Goal: Transaction & Acquisition: Purchase product/service

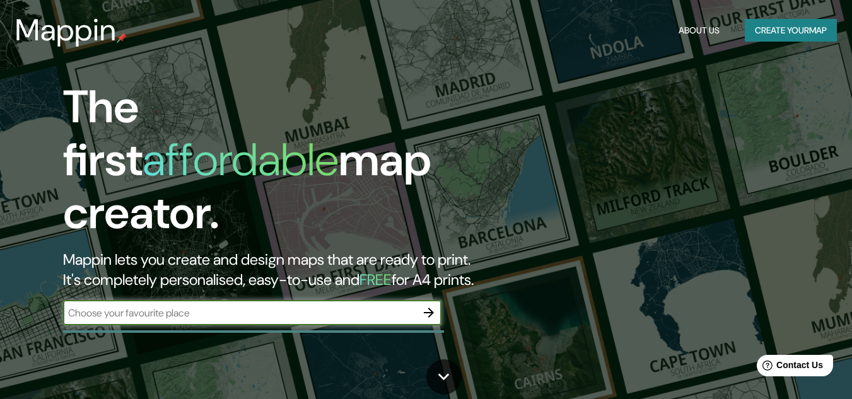
drag, startPoint x: 765, startPoint y: 1, endPoint x: 502, endPoint y: 168, distance: 311.8
click at [502, 168] on div "The first affordable map creator. Mappin lets you create and design maps that a…" at bounding box center [276, 209] width 512 height 257
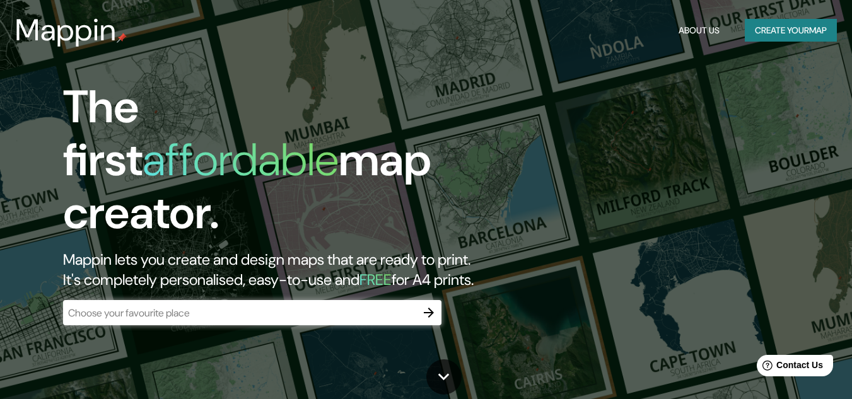
click at [341, 306] on input "text" at bounding box center [239, 313] width 353 height 15
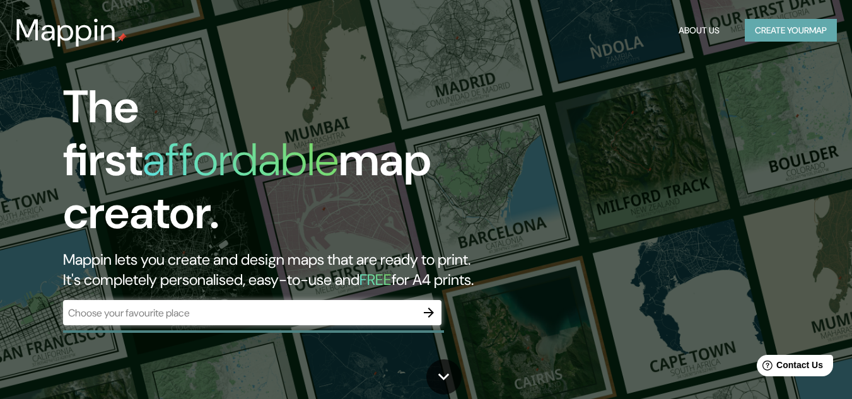
click at [794, 33] on button "Create your map" at bounding box center [791, 30] width 92 height 23
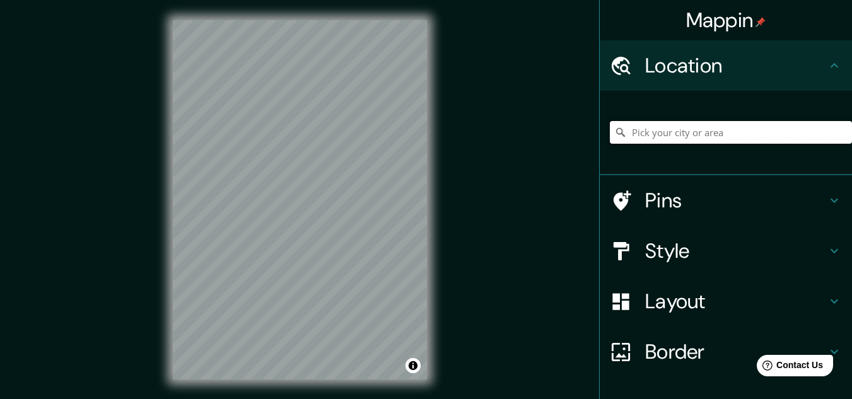
click at [693, 131] on input "Pick your city or area" at bounding box center [731, 132] width 242 height 23
click at [822, 133] on input "[GEOGRAPHIC_DATA], [GEOGRAPHIC_DATA], [GEOGRAPHIC_DATA], [GEOGRAPHIC_DATA]" at bounding box center [731, 132] width 242 height 23
type input "[GEOGRAPHIC_DATA], [GEOGRAPHIC_DATA], [GEOGRAPHIC_DATA], [GEOGRAPHIC_DATA]"
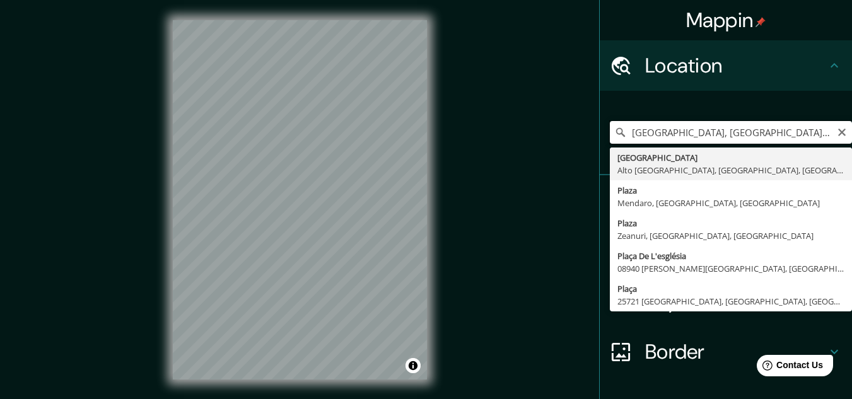
click at [827, 139] on input "[GEOGRAPHIC_DATA], [GEOGRAPHIC_DATA], [GEOGRAPHIC_DATA], [GEOGRAPHIC_DATA]" at bounding box center [731, 132] width 242 height 23
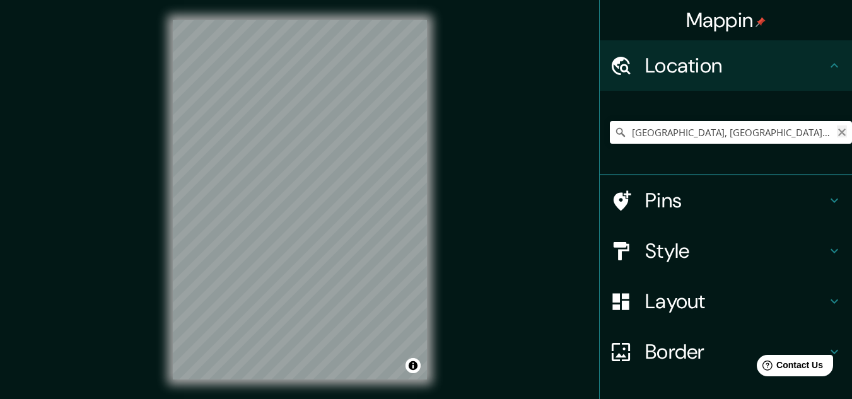
click at [837, 135] on icon "Clear" at bounding box center [842, 132] width 10 height 10
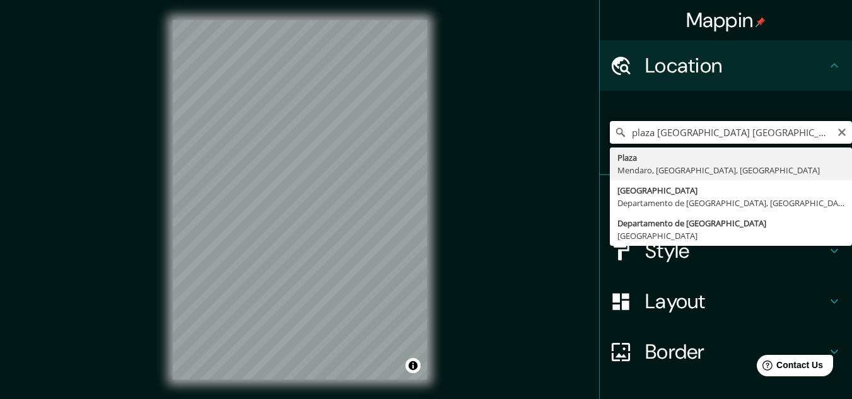
drag, startPoint x: 738, startPoint y: 136, endPoint x: 683, endPoint y: 138, distance: 55.0
click at [683, 138] on input "plaza [GEOGRAPHIC_DATA] [GEOGRAPHIC_DATA] arequi" at bounding box center [731, 132] width 242 height 23
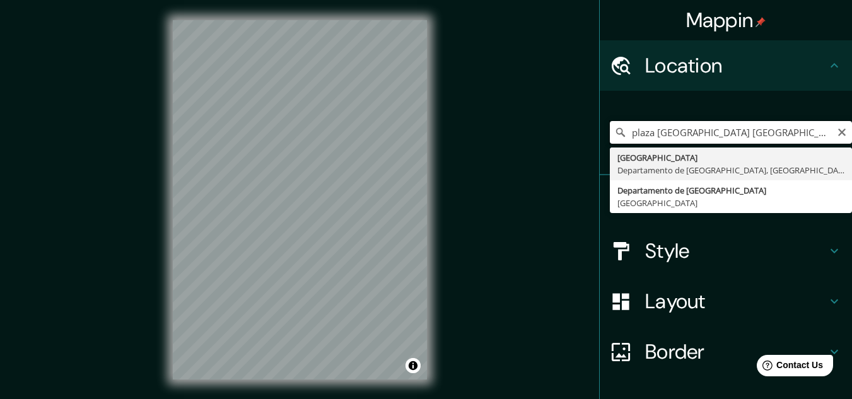
type input "plaza [GEOGRAPHIC_DATA] [GEOGRAPHIC_DATA] [GEOGRAPHIC_DATA]"
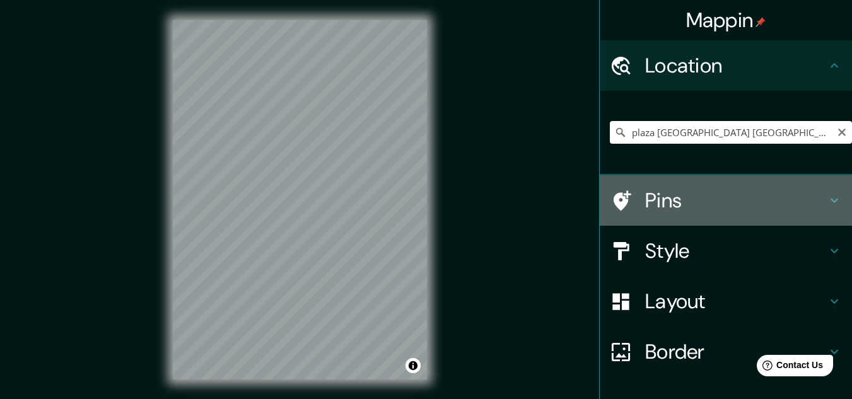
click at [678, 198] on h4 "Pins" at bounding box center [737, 200] width 182 height 25
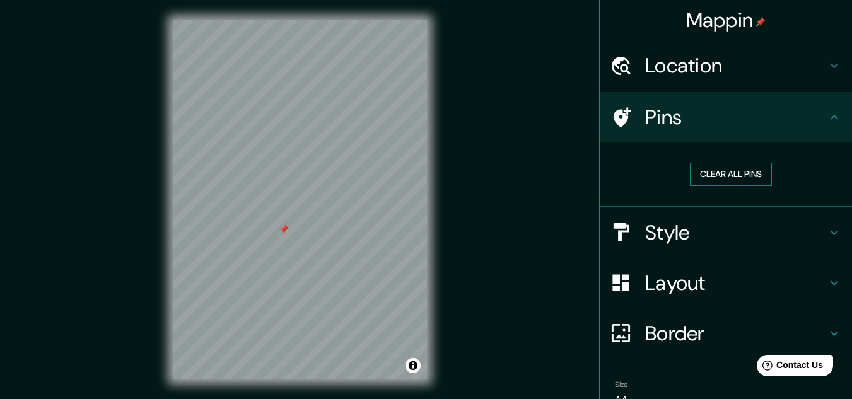
click at [704, 172] on button "Clear all pins" at bounding box center [731, 174] width 82 height 23
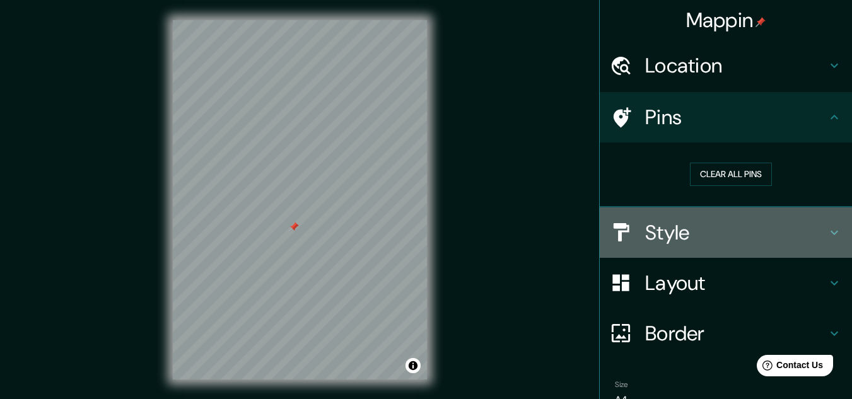
click at [723, 242] on h4 "Style" at bounding box center [737, 232] width 182 height 25
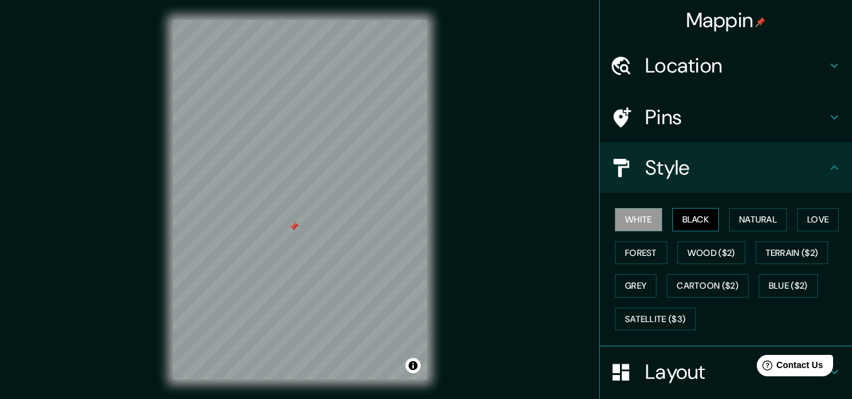
click at [688, 221] on button "Black" at bounding box center [696, 219] width 47 height 23
click at [758, 222] on button "Natural" at bounding box center [758, 219] width 58 height 23
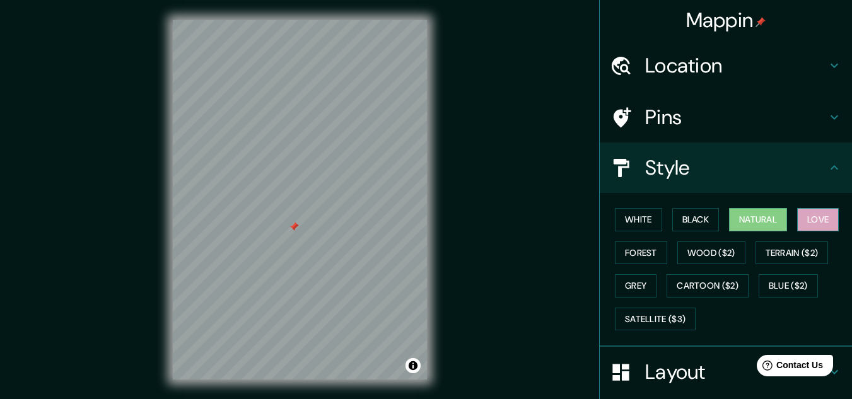
click at [823, 220] on button "Love" at bounding box center [819, 219] width 42 height 23
click at [635, 249] on button "Forest" at bounding box center [641, 253] width 52 height 23
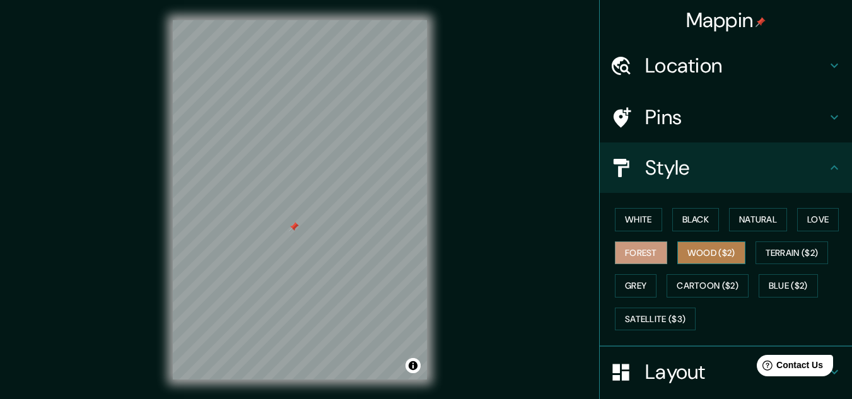
click at [702, 251] on button "Wood ($2)" at bounding box center [712, 253] width 68 height 23
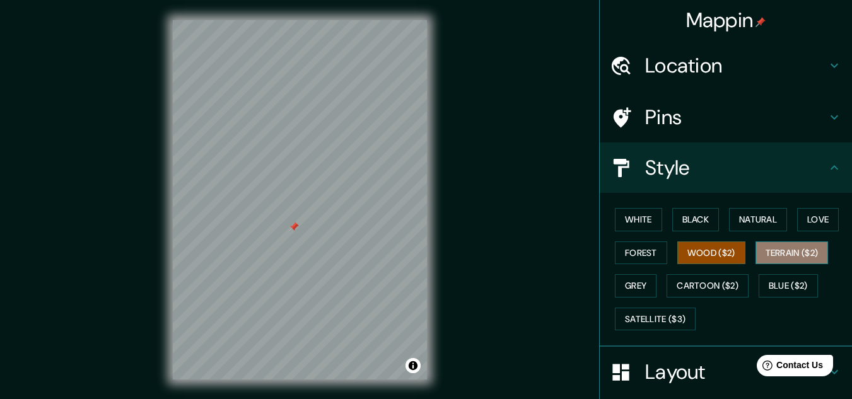
click at [795, 254] on button "Terrain ($2)" at bounding box center [792, 253] width 73 height 23
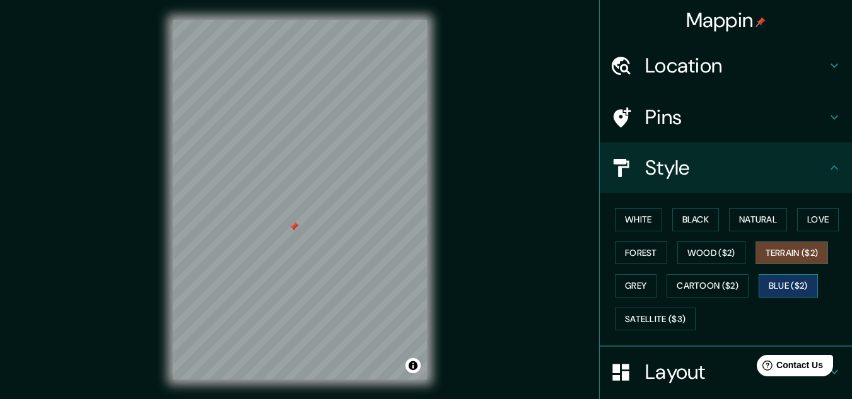
click at [788, 286] on button "Blue ($2)" at bounding box center [788, 285] width 59 height 23
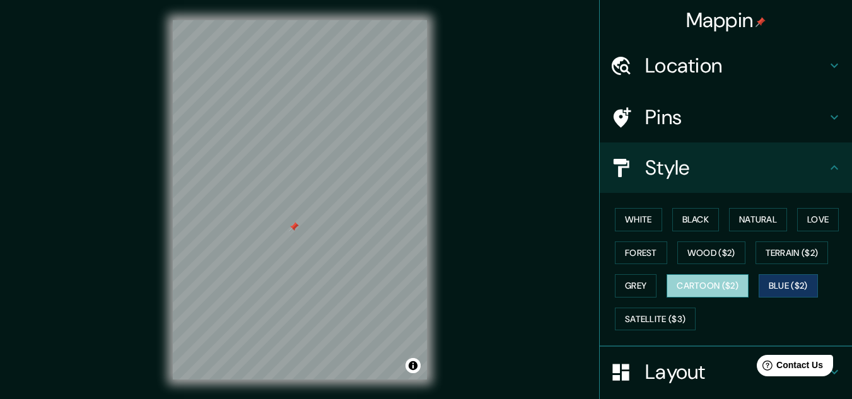
click at [721, 286] on button "Cartoon ($2)" at bounding box center [708, 285] width 82 height 23
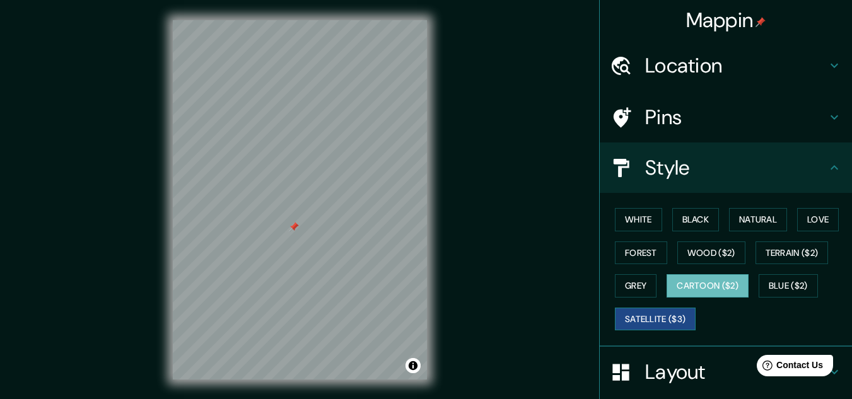
click at [647, 317] on button "Satellite ($3)" at bounding box center [655, 319] width 81 height 23
click at [635, 283] on button "Grey" at bounding box center [636, 285] width 42 height 23
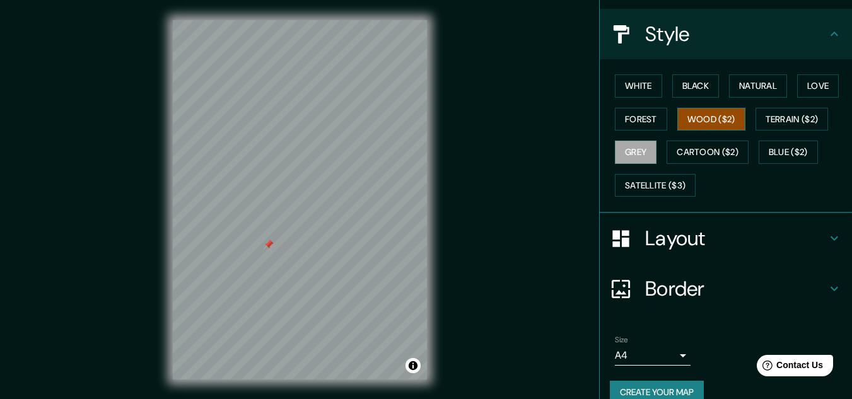
scroll to position [137, 0]
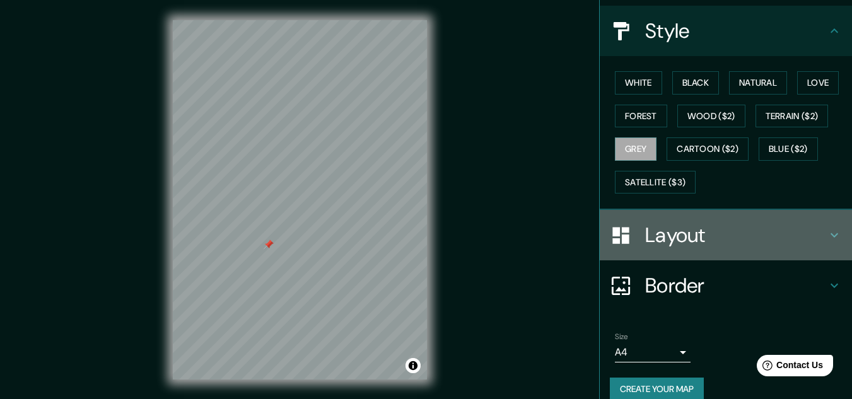
click at [669, 253] on div "Layout" at bounding box center [726, 235] width 252 height 50
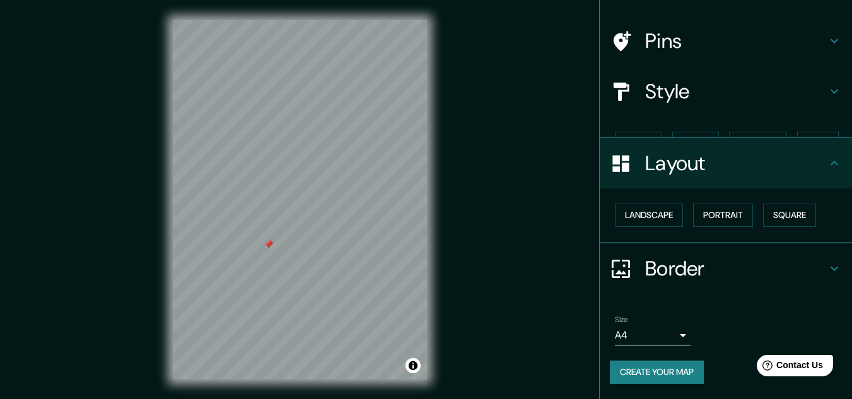
scroll to position [54, 0]
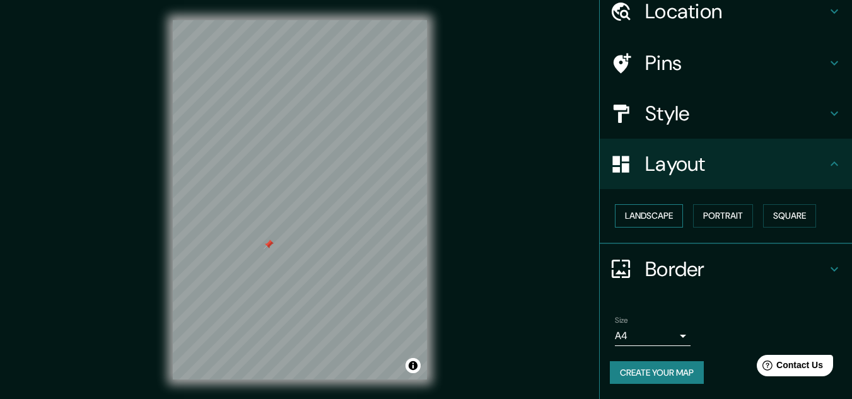
click at [664, 220] on button "Landscape" at bounding box center [649, 215] width 68 height 23
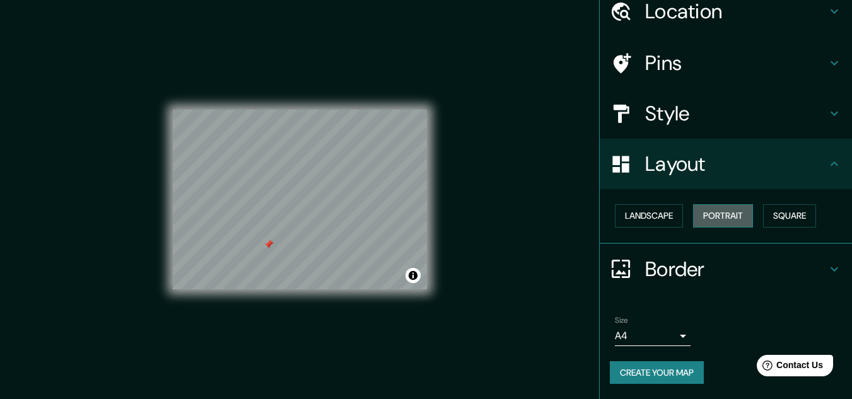
click at [730, 216] on button "Portrait" at bounding box center [723, 215] width 60 height 23
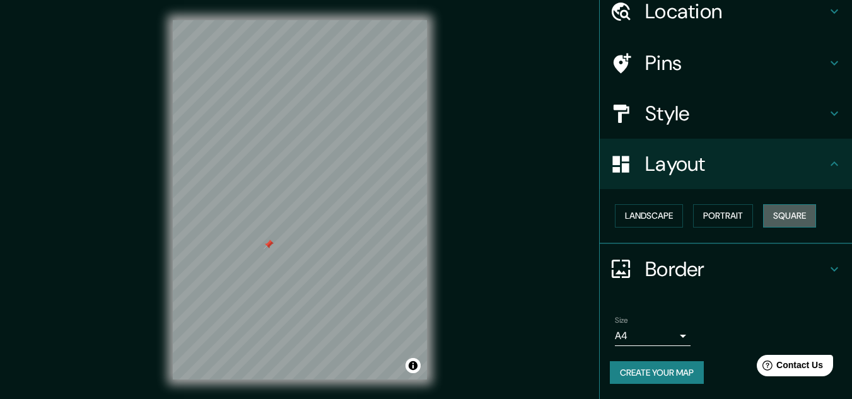
click at [781, 215] on button "Square" at bounding box center [790, 215] width 53 height 23
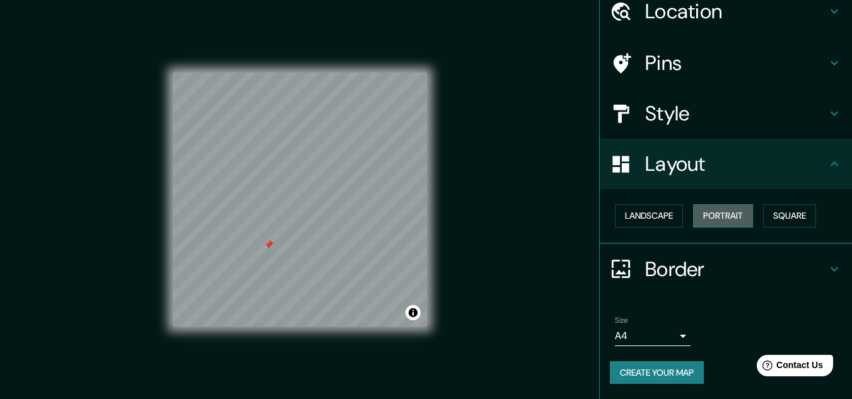
click at [732, 215] on button "Portrait" at bounding box center [723, 215] width 60 height 23
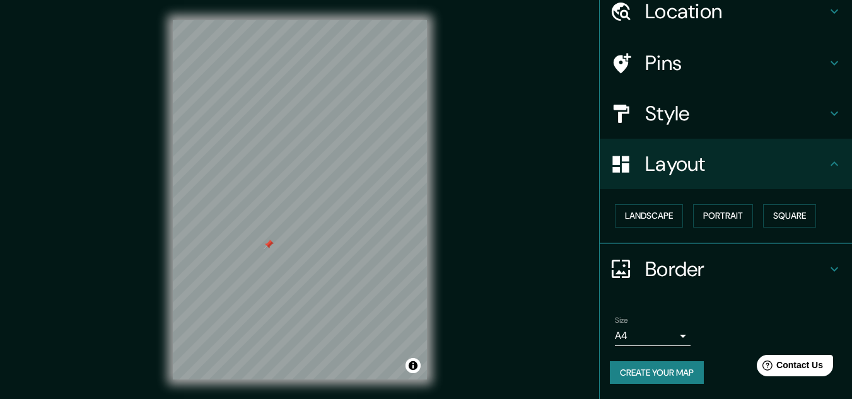
click at [704, 274] on h4 "Border" at bounding box center [737, 269] width 182 height 25
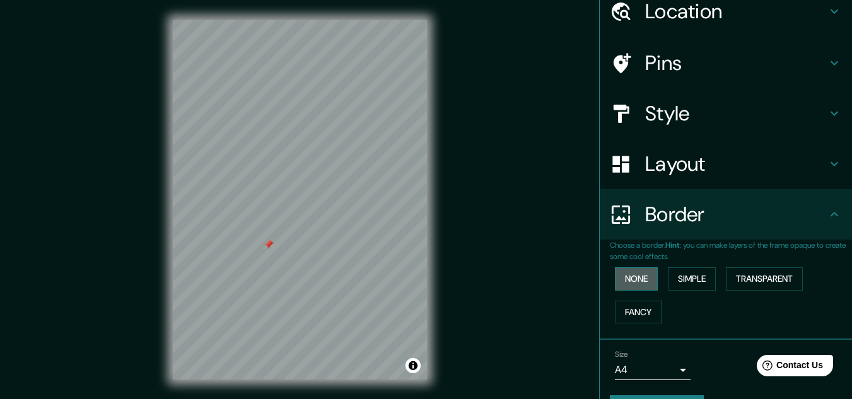
click at [627, 290] on button "None" at bounding box center [636, 279] width 43 height 23
click at [698, 285] on button "Simple" at bounding box center [692, 279] width 48 height 23
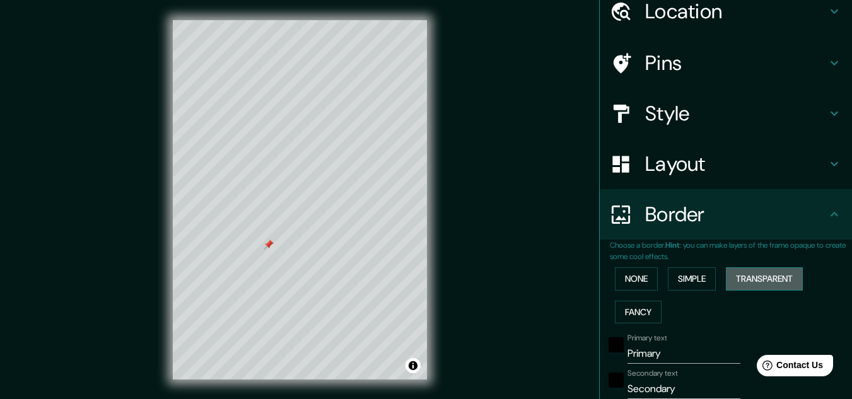
click at [792, 281] on button "Transparent" at bounding box center [764, 279] width 77 height 23
click at [637, 317] on button "Fancy" at bounding box center [638, 312] width 47 height 23
click at [700, 287] on button "Simple" at bounding box center [692, 279] width 48 height 23
click at [658, 362] on input "Primary" at bounding box center [684, 354] width 113 height 20
type input "Primar"
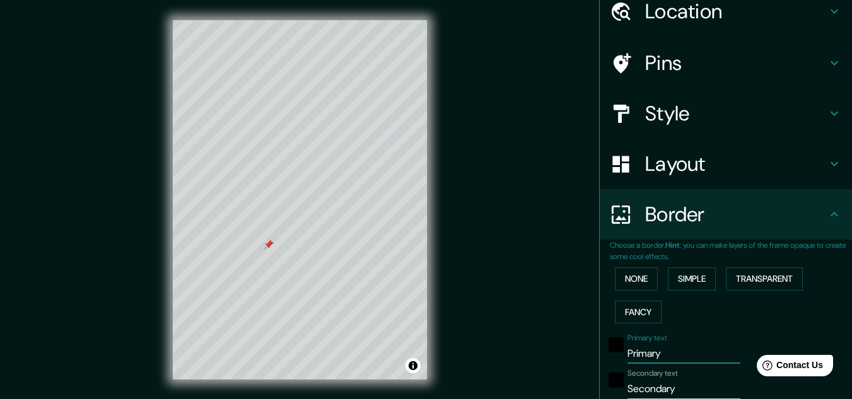
type input "161"
type input "32"
type input "Prima"
type input "161"
type input "32"
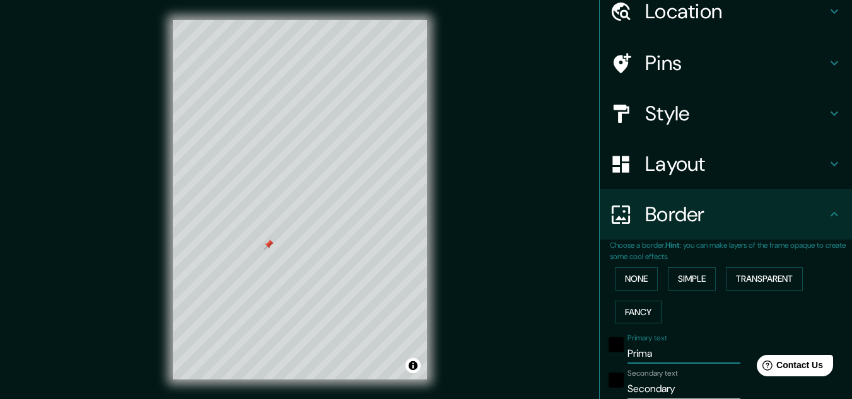
type input "Prim"
type input "161"
type input "32"
type input "Pri"
type input "161"
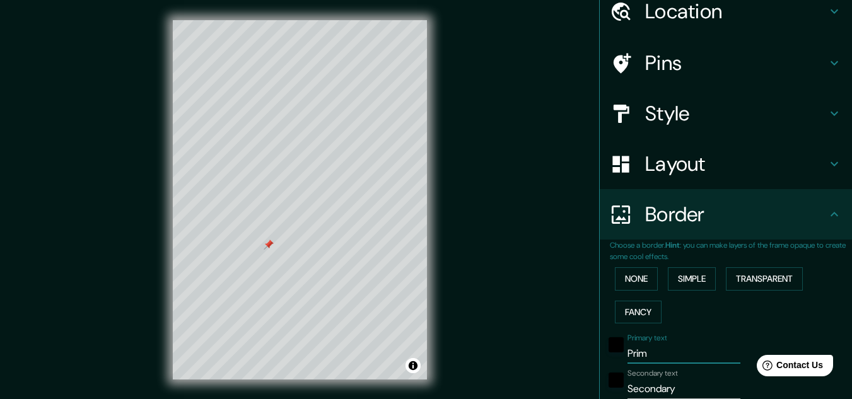
type input "32"
type input "Pr"
type input "161"
type input "32"
type input "P"
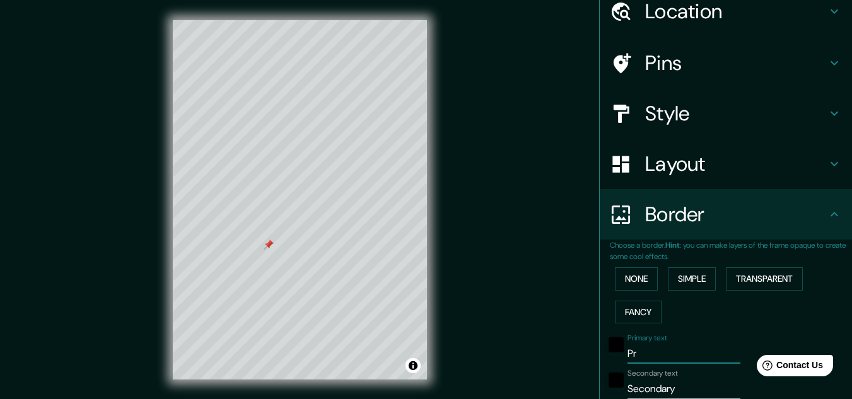
type input "161"
type input "32"
type input "161"
type input "32"
click at [668, 394] on input "Secondary" at bounding box center [684, 389] width 113 height 20
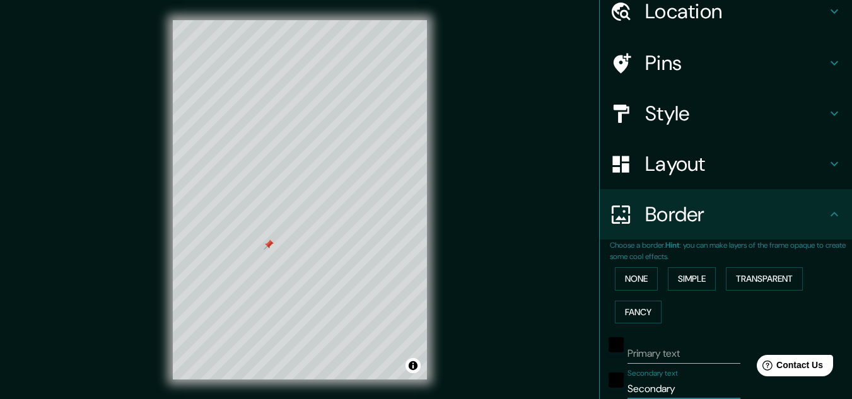
type input "Secondar"
type input "161"
type input "32"
type input "S"
type input "161"
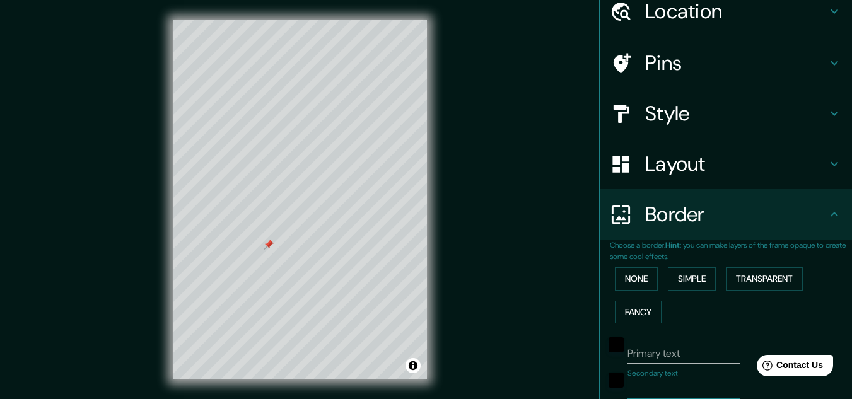
type input "32"
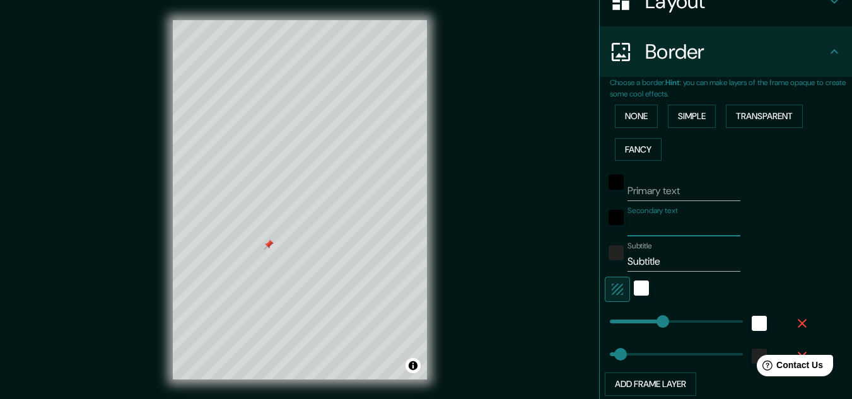
scroll to position [218, 0]
type input "161"
click at [619, 292] on button "button" at bounding box center [617, 288] width 25 height 25
type input "161"
type input "32"
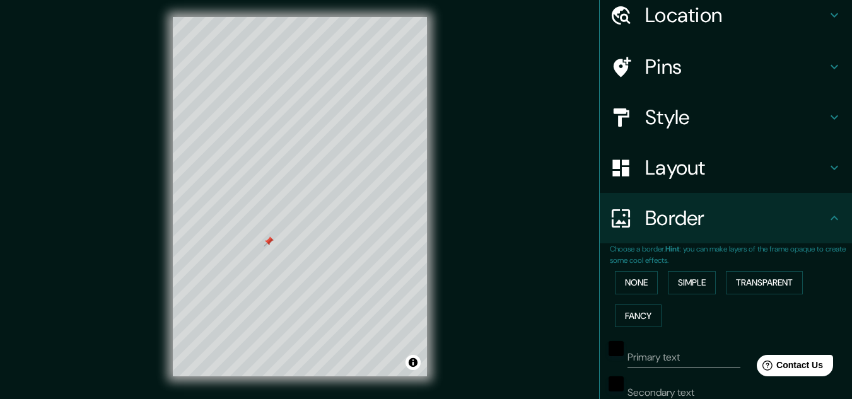
scroll to position [0, 0]
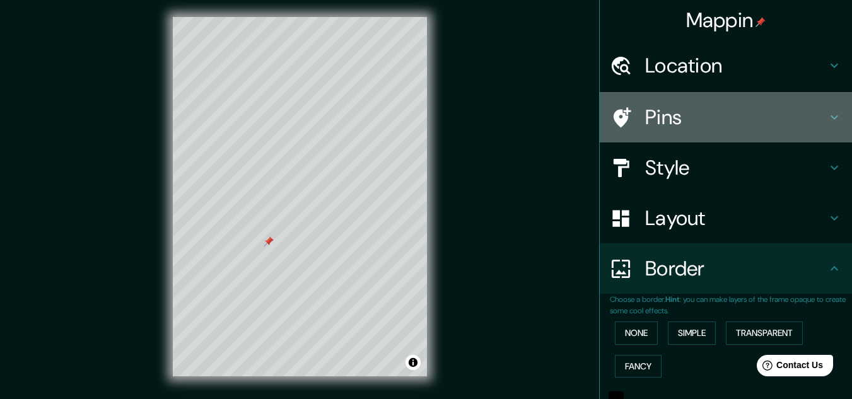
click at [690, 113] on h4 "Pins" at bounding box center [737, 117] width 182 height 25
type input "161"
type input "32"
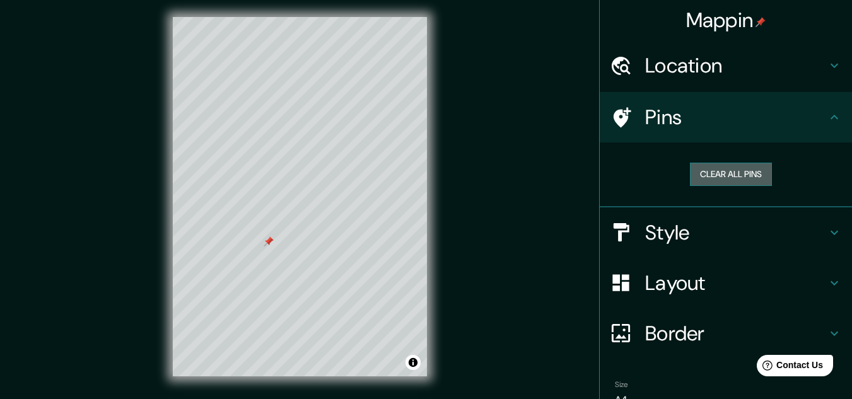
click at [702, 170] on button "Clear all pins" at bounding box center [731, 174] width 82 height 23
click at [707, 110] on h4 "Pins" at bounding box center [737, 117] width 182 height 25
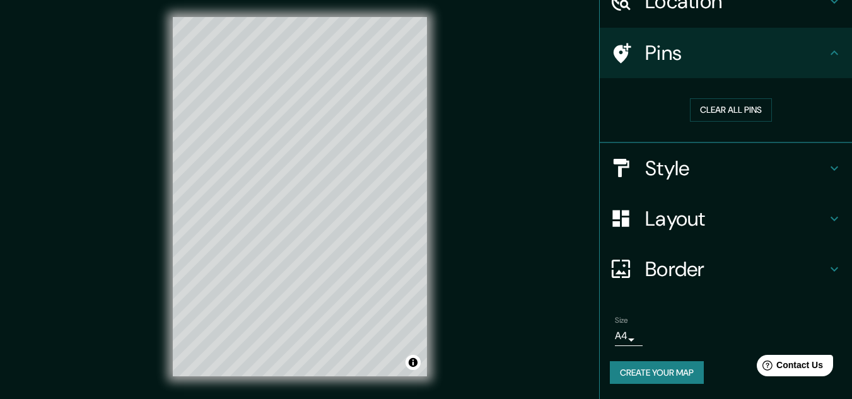
scroll to position [16, 0]
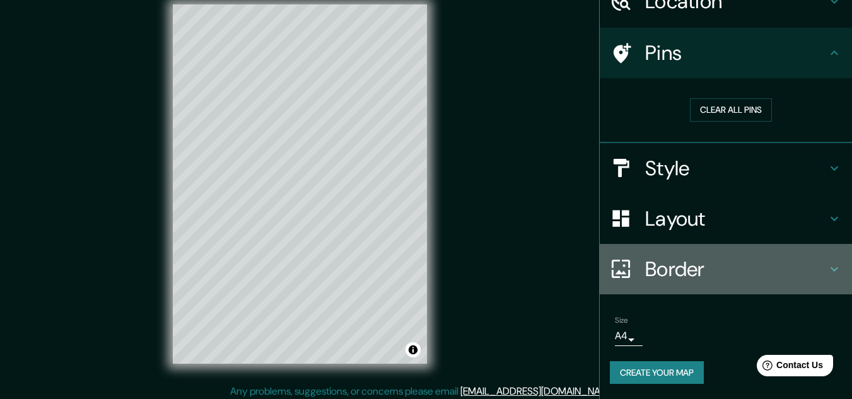
click at [625, 268] on div at bounding box center [627, 269] width 35 height 22
type input "161"
type input "32"
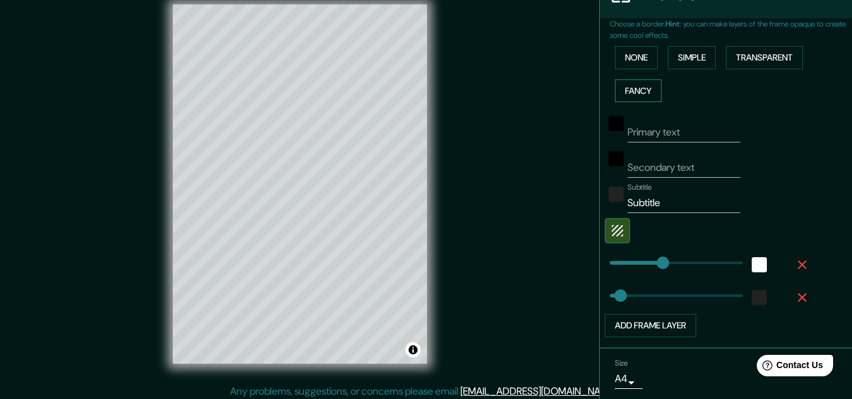
scroll to position [288, 0]
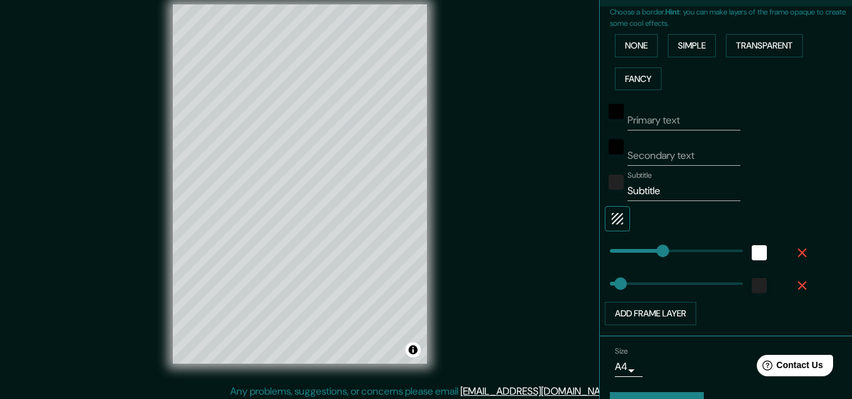
click at [614, 217] on icon "button" at bounding box center [617, 218] width 15 height 15
type input "161"
type input "32"
click at [614, 217] on icon "button" at bounding box center [617, 218] width 15 height 15
type input "161"
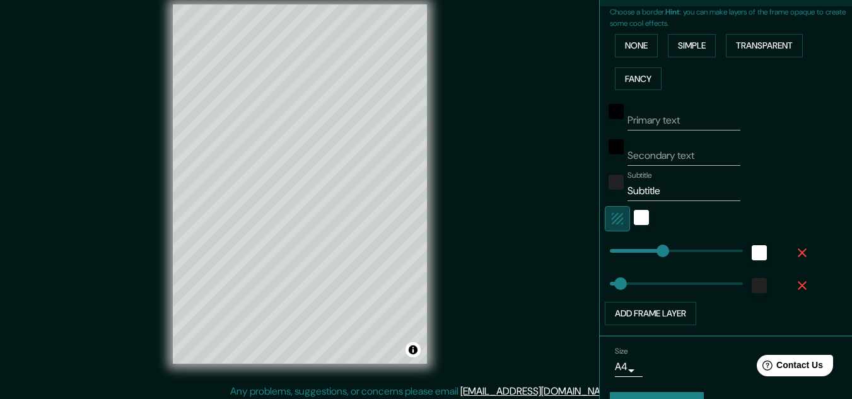
type input "32"
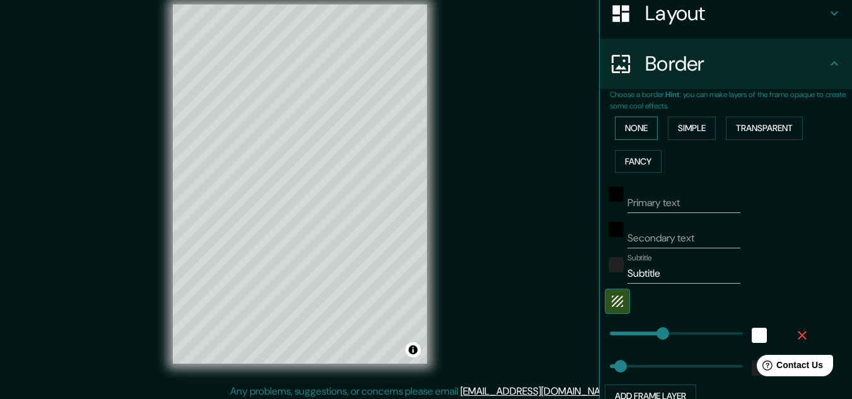
click at [634, 124] on button "None" at bounding box center [636, 128] width 43 height 23
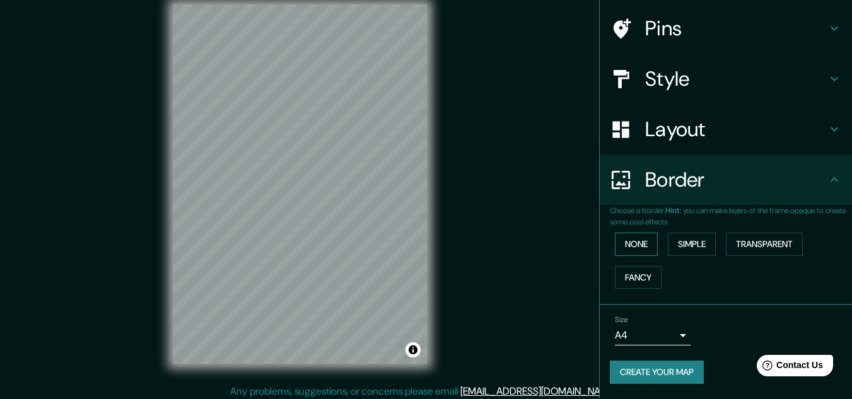
scroll to position [89, 0]
click at [520, 223] on div "Mappin Location plaza [GEOGRAPHIC_DATA] [GEOGRAPHIC_DATA] [GEOGRAPHIC_DATA] [GE…" at bounding box center [426, 194] width 852 height 420
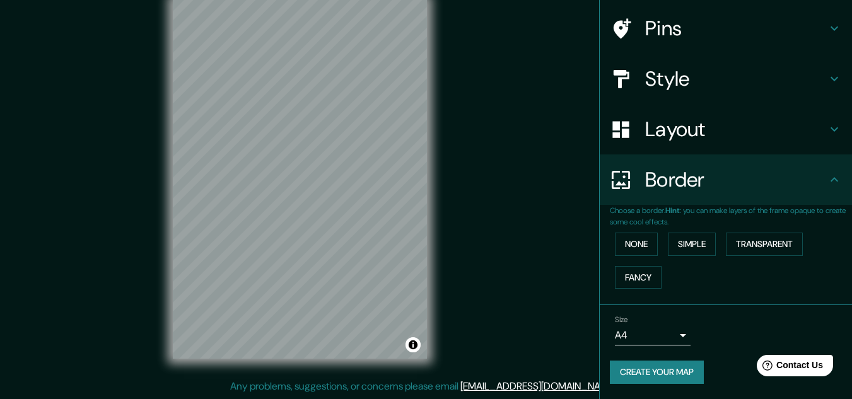
scroll to position [20, 0]
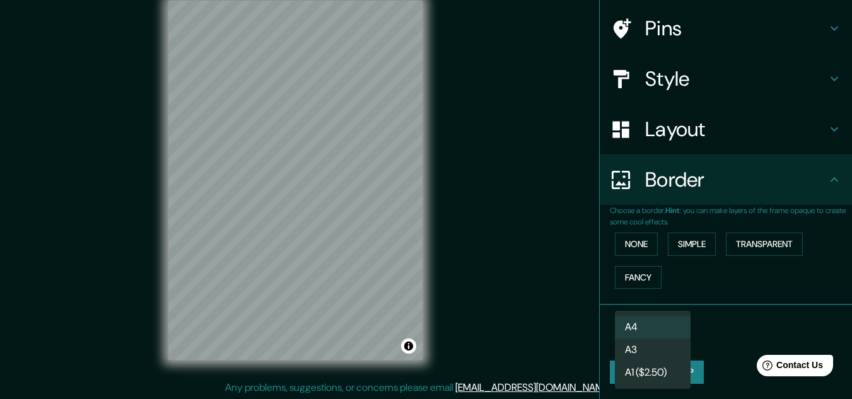
click at [662, 336] on body "Mappin Location plaza [GEOGRAPHIC_DATA] [GEOGRAPHIC_DATA] [GEOGRAPHIC_DATA] [GE…" at bounding box center [426, 179] width 852 height 399
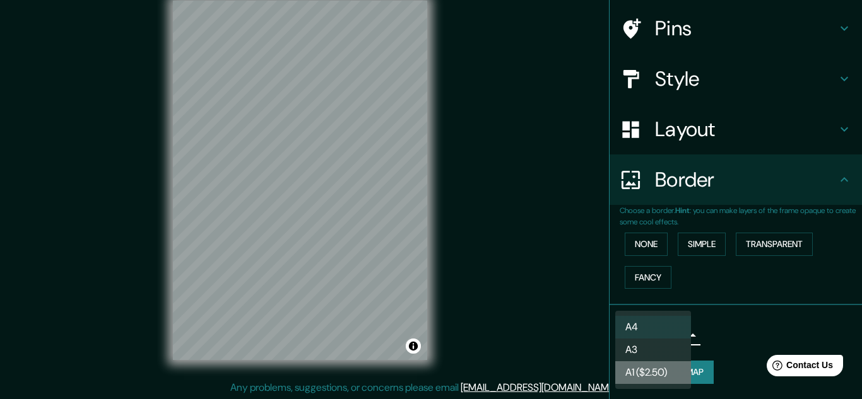
click at [654, 374] on li "A1 ($2.50)" at bounding box center [653, 373] width 76 height 23
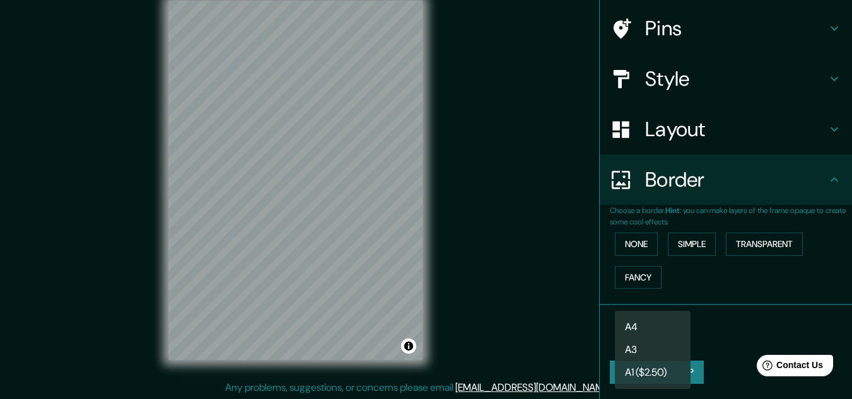
click at [664, 332] on body "Mappin Location plaza [GEOGRAPHIC_DATA] [GEOGRAPHIC_DATA] [GEOGRAPHIC_DATA] [GE…" at bounding box center [426, 179] width 852 height 399
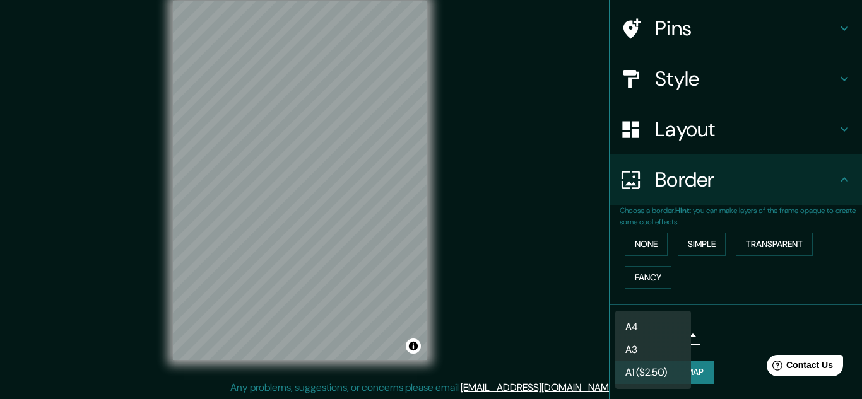
click at [661, 355] on li "A3" at bounding box center [653, 350] width 76 height 23
type input "a4"
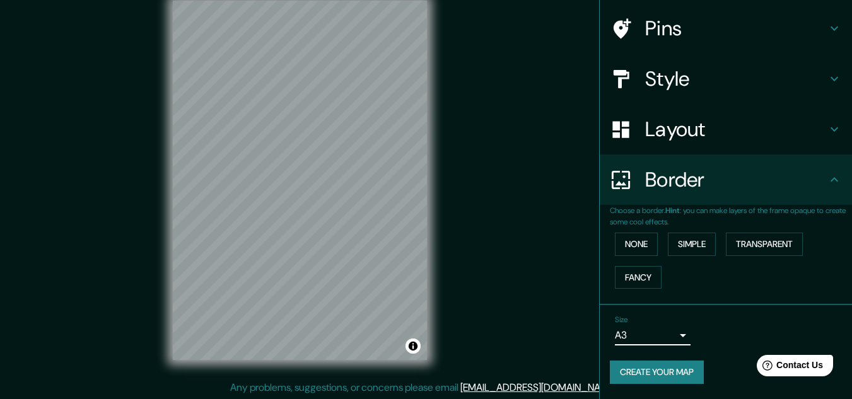
click at [678, 374] on button "Create your map" at bounding box center [657, 372] width 94 height 23
click at [745, 336] on div "Size A3 a4" at bounding box center [726, 330] width 232 height 40
click at [664, 375] on button "Create your map" at bounding box center [657, 372] width 94 height 23
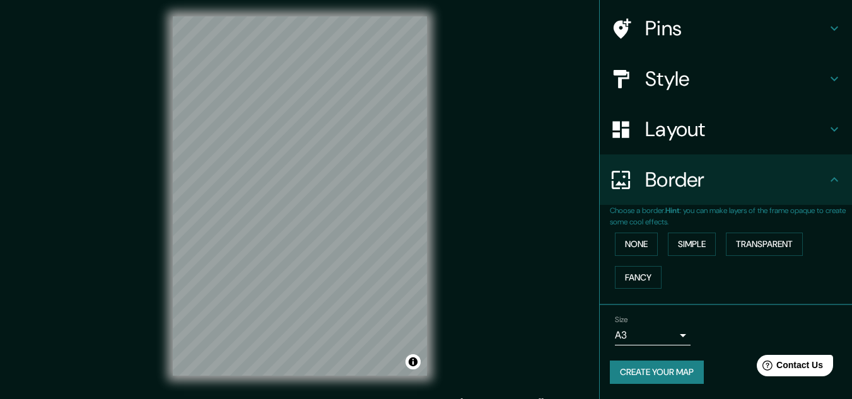
scroll to position [88, 0]
click at [670, 381] on button "Create your map" at bounding box center [657, 373] width 94 height 23
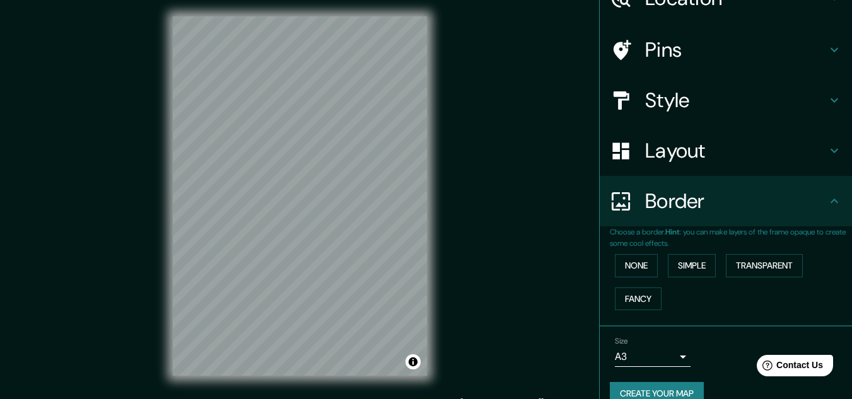
scroll to position [89, 0]
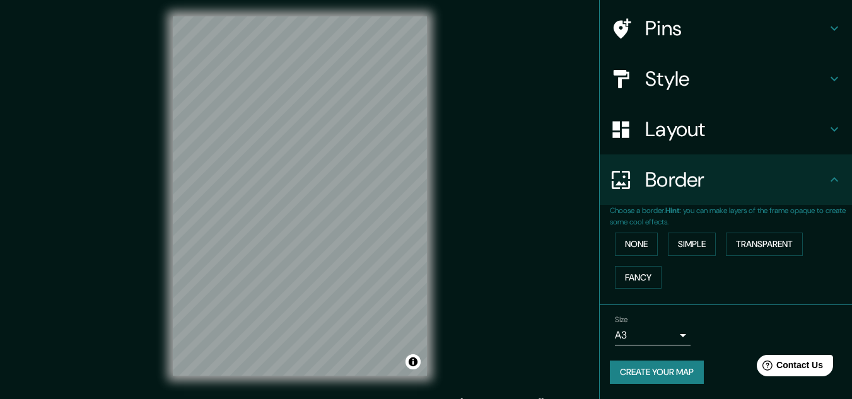
click at [695, 45] on div "Pins" at bounding box center [726, 28] width 252 height 50
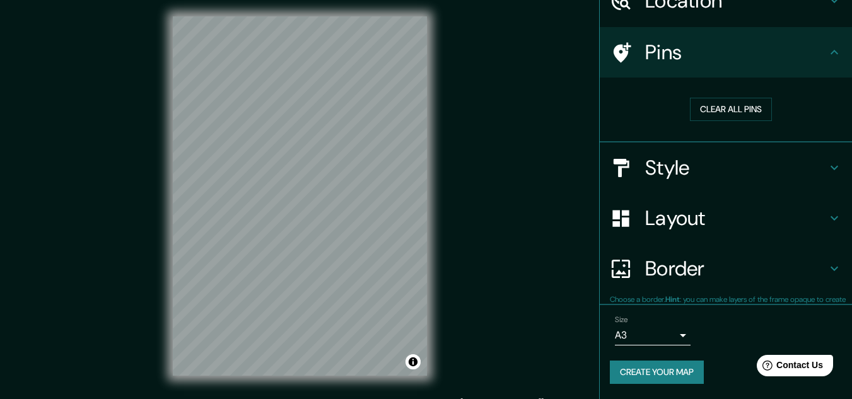
scroll to position [64, 0]
click at [719, 170] on h4 "Style" at bounding box center [737, 168] width 182 height 25
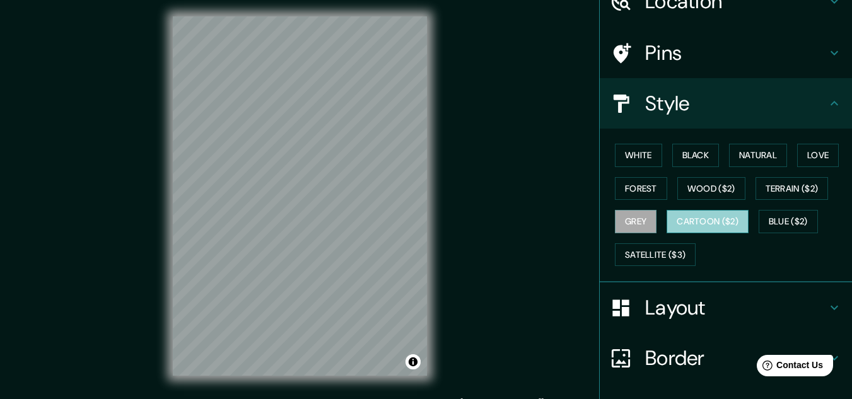
click at [720, 228] on button "Cartoon ($2)" at bounding box center [708, 221] width 82 height 23
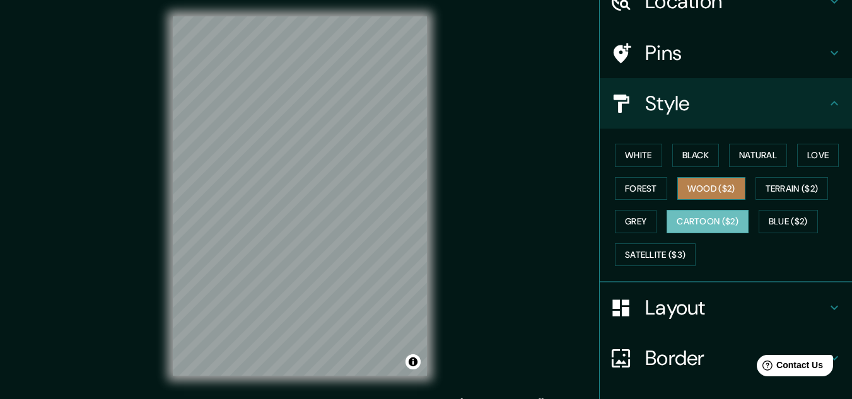
click at [716, 180] on button "Wood ($2)" at bounding box center [712, 188] width 68 height 23
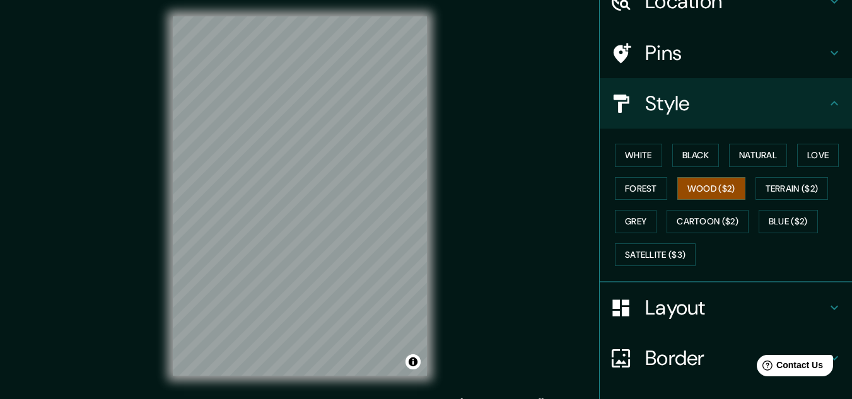
click at [682, 40] on div "Pins" at bounding box center [726, 53] width 252 height 50
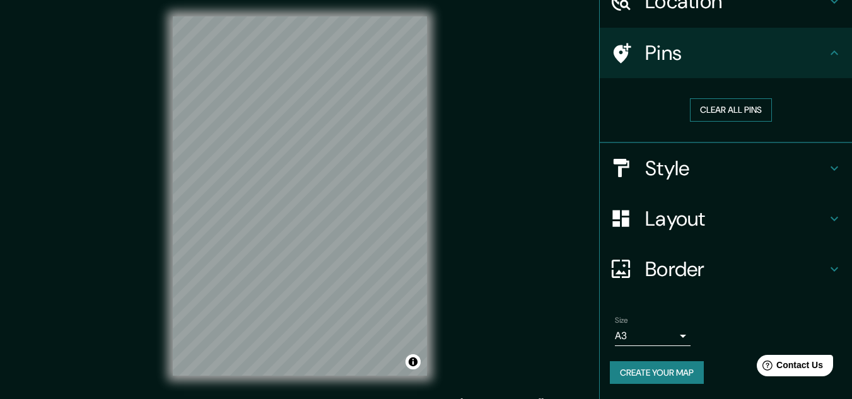
click at [707, 109] on button "Clear all pins" at bounding box center [731, 109] width 82 height 23
